Goal: Task Accomplishment & Management: Manage account settings

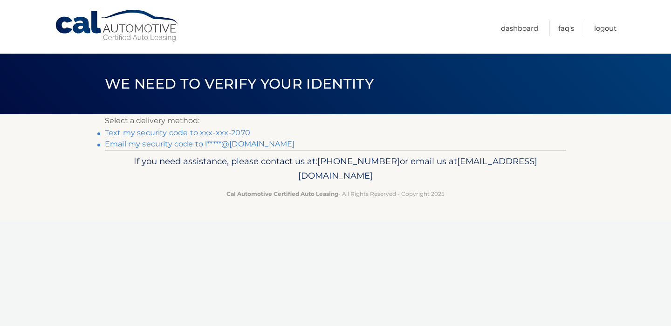
click at [206, 134] on link "Text my security code to xxx-xxx-2070" at bounding box center [177, 132] width 145 height 9
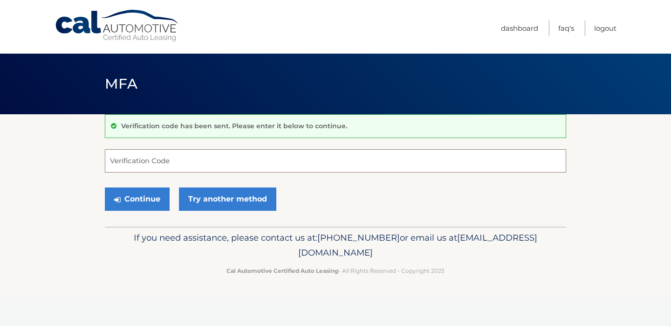
click at [190, 159] on input "Verification Code" at bounding box center [335, 160] width 461 height 23
type input "366063"
click at [129, 204] on button "Continue" at bounding box center [137, 198] width 65 height 23
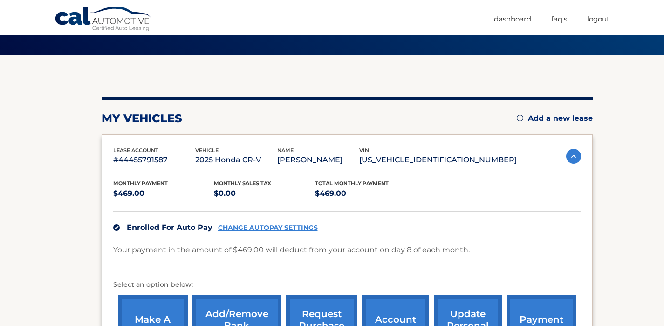
scroll to position [86, 0]
